Goal: Information Seeking & Learning: Learn about a topic

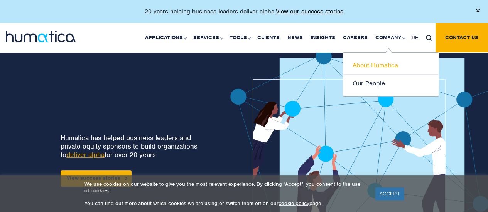
click at [380, 64] on link "About Humatica" at bounding box center [391, 66] width 96 height 18
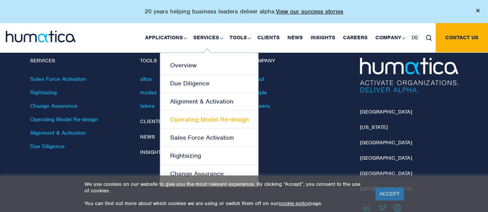
scroll to position [1939, 0]
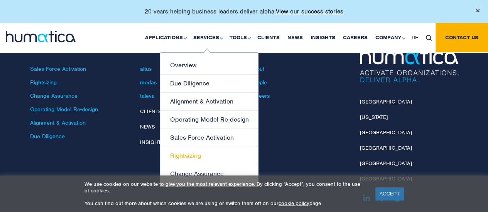
click at [189, 155] on link "Rightsizing" at bounding box center [209, 156] width 98 height 18
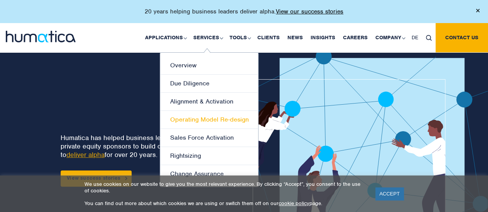
click at [199, 118] on link "Operating Model Re-design" at bounding box center [209, 120] width 98 height 18
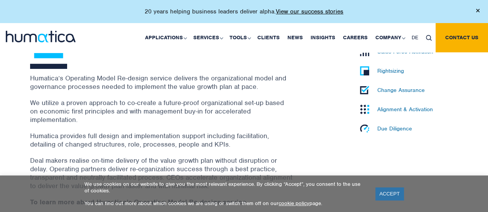
scroll to position [270, 0]
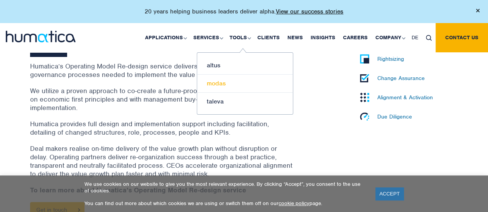
click at [217, 84] on link "modas" at bounding box center [245, 84] width 96 height 18
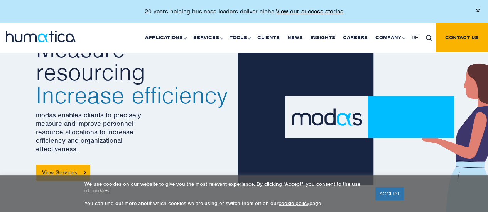
scroll to position [39, 0]
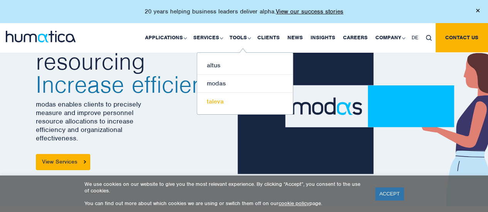
click at [219, 101] on link "taleva" at bounding box center [245, 102] width 96 height 18
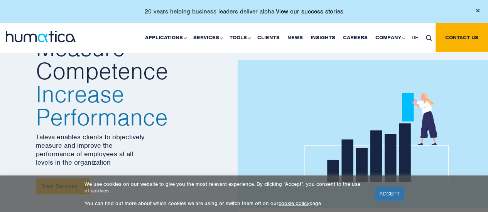
scroll to position [39, 0]
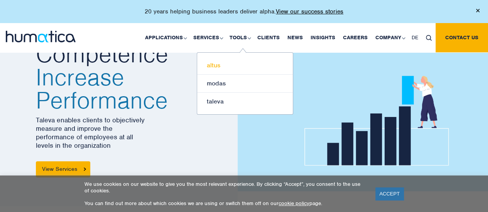
click at [217, 66] on link "altus" at bounding box center [245, 66] width 96 height 18
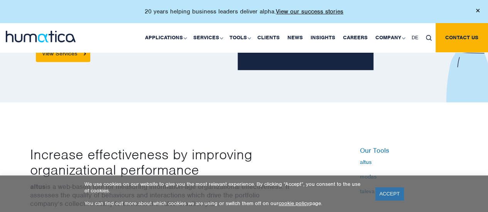
scroll to position [154, 0]
